Goal: Download file/media

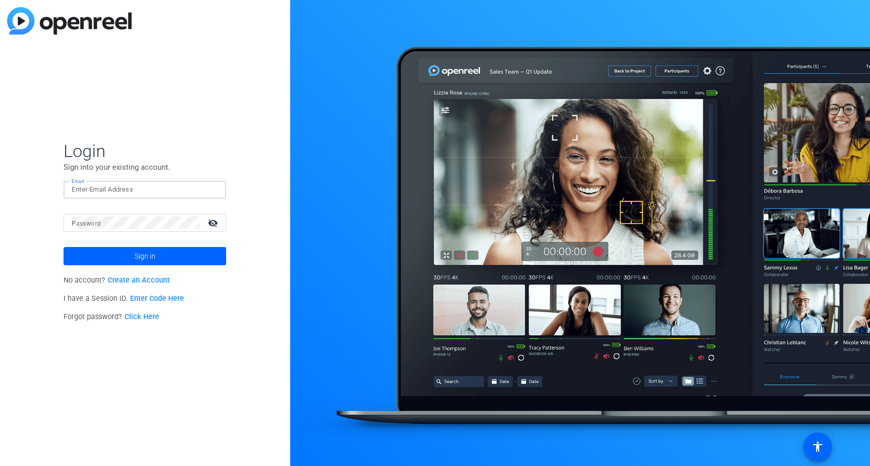
click at [99, 189] on input "Email" at bounding box center [145, 190] width 146 height 12
type input "kycolema@cisco.com"
click at [145, 256] on button "Sign in" at bounding box center [145, 256] width 163 height 18
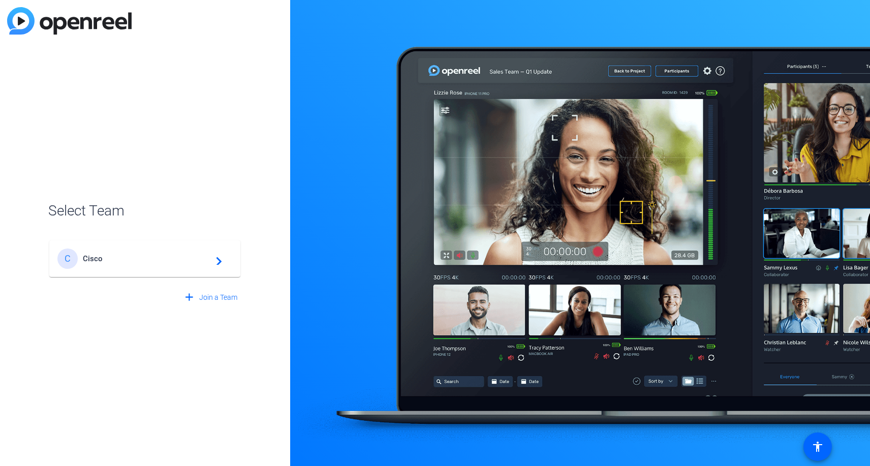
click at [129, 245] on mat-card-content "C Cisco navigate_next" at bounding box center [144, 258] width 191 height 37
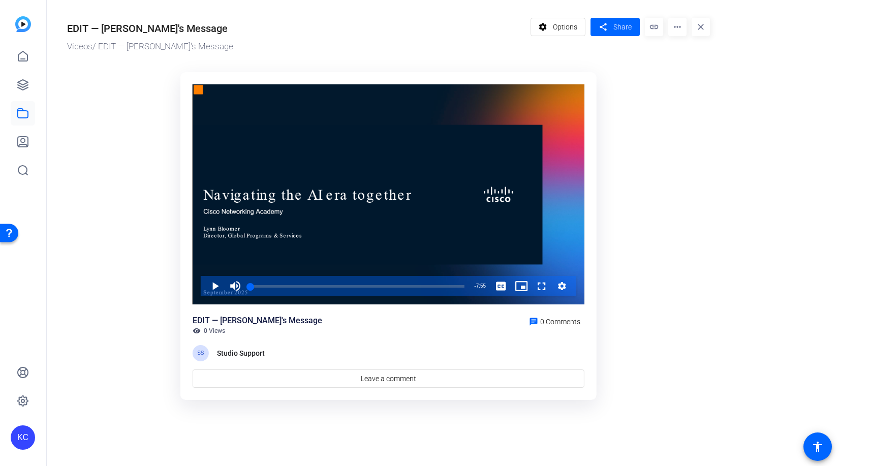
click at [675, 25] on mat-icon "more_horiz" at bounding box center [678, 27] width 18 height 18
click at [712, 71] on span "Download" at bounding box center [697, 71] width 41 height 12
click at [682, 24] on mat-icon "more_horiz" at bounding box center [678, 27] width 18 height 18
click at [703, 68] on span "Download" at bounding box center [697, 71] width 41 height 12
click at [26, 118] on icon at bounding box center [23, 113] width 12 height 12
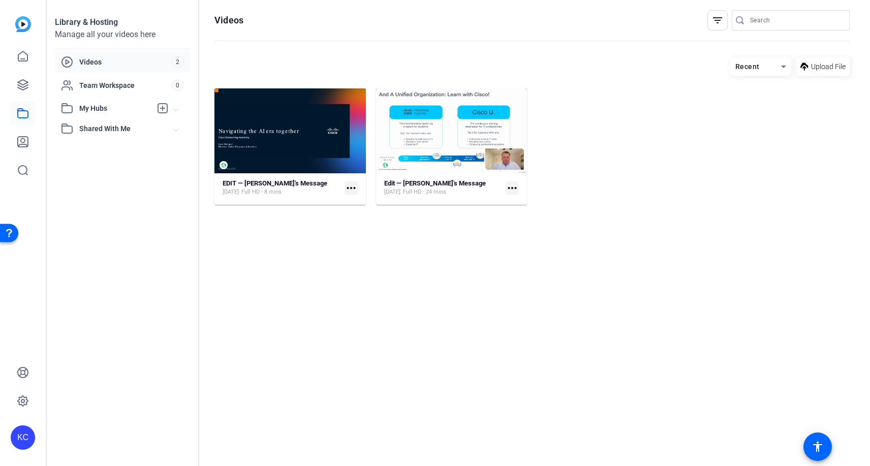
click at [347, 188] on mat-icon "more_horiz" at bounding box center [351, 188] width 13 height 13
click at [377, 208] on span "Download" at bounding box center [373, 203] width 41 height 12
